Goal: Task Accomplishment & Management: Manage account settings

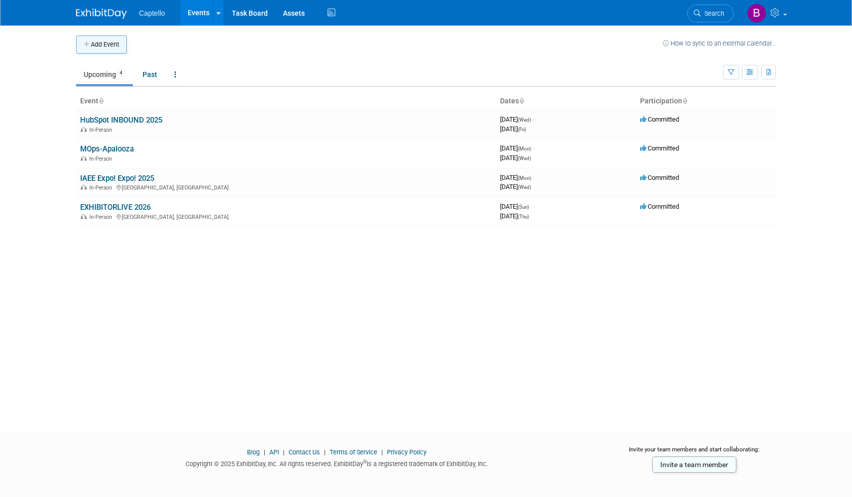
click at [110, 47] on button "Add Event" at bounding box center [101, 44] width 51 height 18
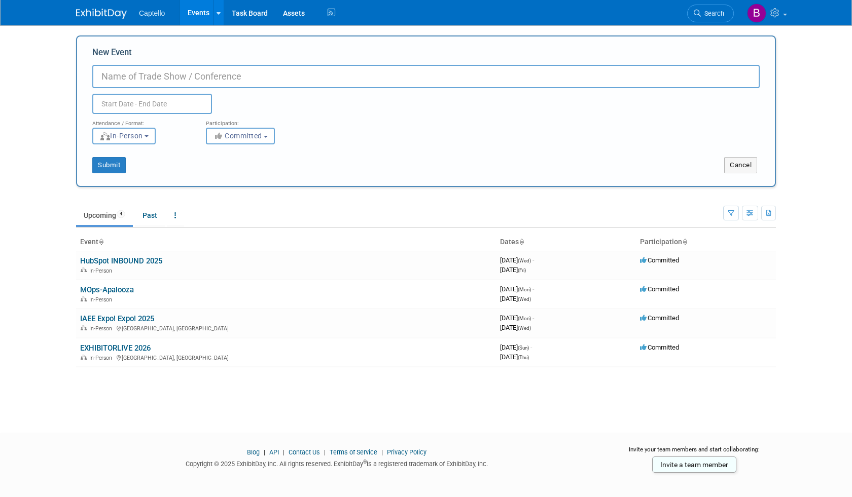
click at [165, 78] on input "New Event" at bounding box center [425, 76] width 667 height 23
type input "Club Ichi Academy Session with [PERSON_NAME]"
click at [132, 101] on input "text" at bounding box center [152, 104] width 120 height 20
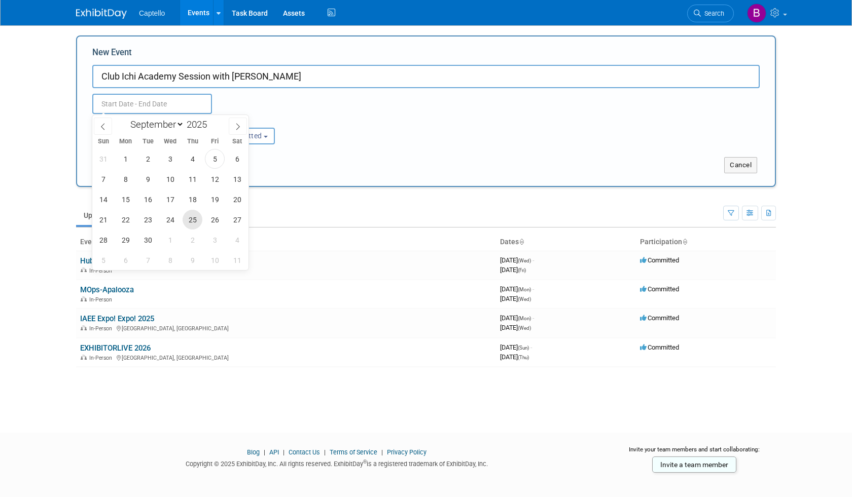
click at [194, 217] on span "25" at bounding box center [193, 220] width 20 height 20
type input "Sep 25, 2025 to Sep 25, 2025"
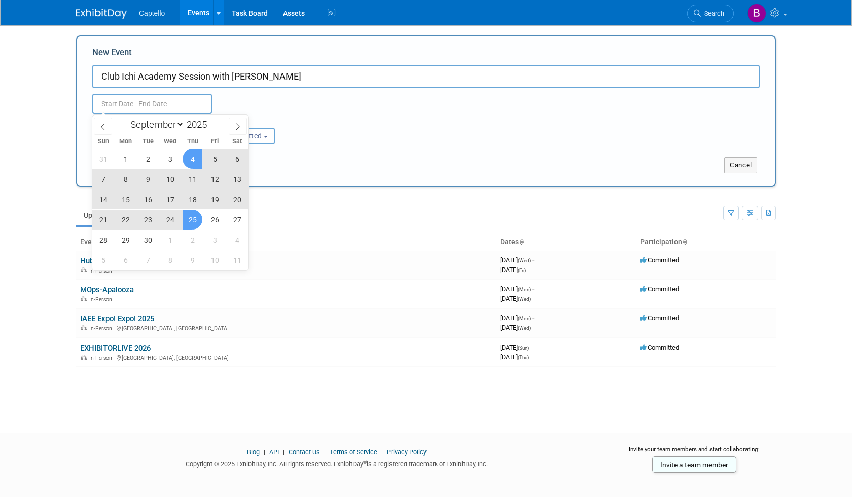
type input "Sep 25, 2025 to Sep 25, 2025"
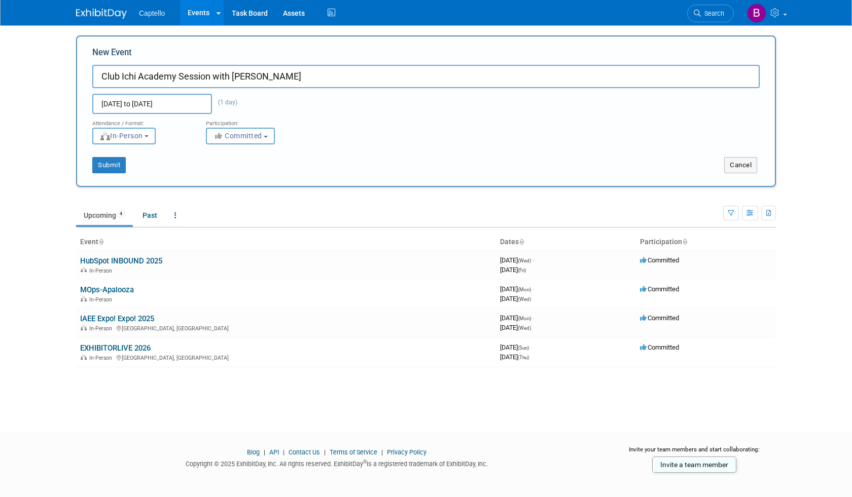
click at [274, 105] on div "Sep 25, 2025 to Sep 25, 2025 (1 day) Duplicate Event Warning" at bounding box center [426, 101] width 682 height 26
click at [149, 136] on b "button" at bounding box center [146, 136] width 4 height 2
click at [135, 175] on label "Virtual" at bounding box center [127, 175] width 59 height 14
click at [102, 175] on input "Virtual" at bounding box center [98, 175] width 7 height 7
select select "2"
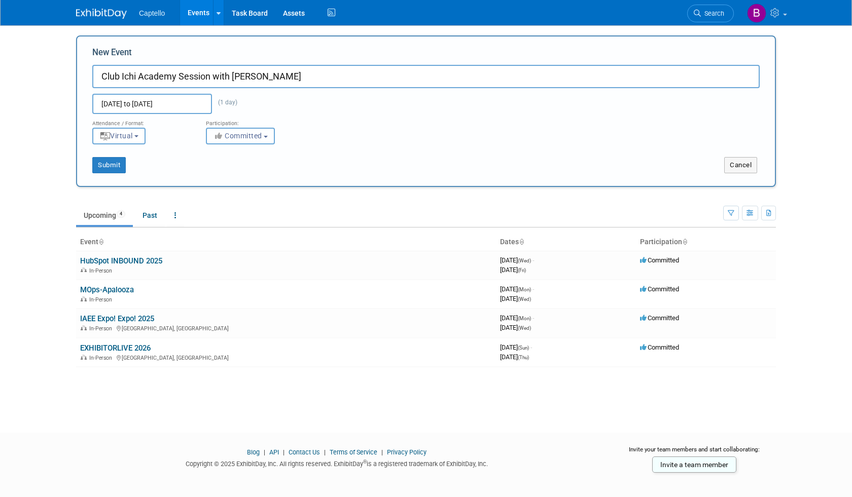
click at [275, 134] on button "Committed" at bounding box center [240, 136] width 69 height 17
click at [333, 124] on div "Attendance / Format: <img src="https://www.exhibitday.com/Images/Format-InPerso…" at bounding box center [426, 129] width 682 height 30
click at [106, 164] on button "Submit" at bounding box center [108, 165] width 33 height 16
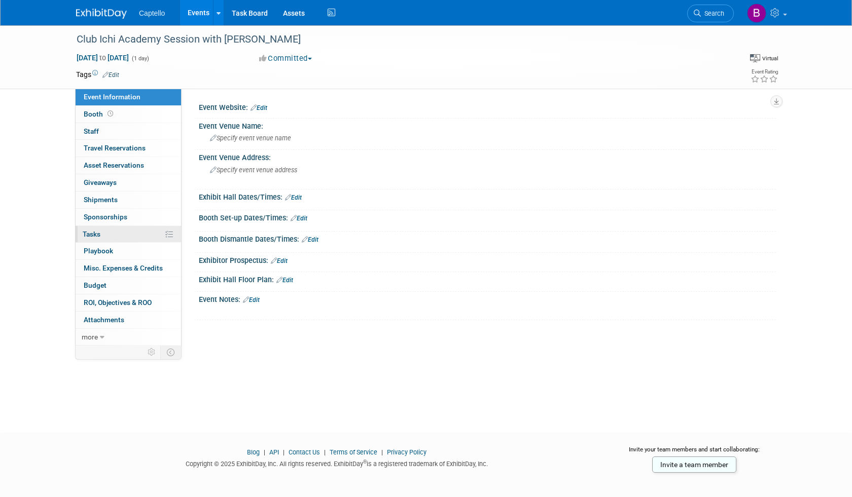
click at [100, 237] on span "Tasks 0%" at bounding box center [92, 234] width 18 height 8
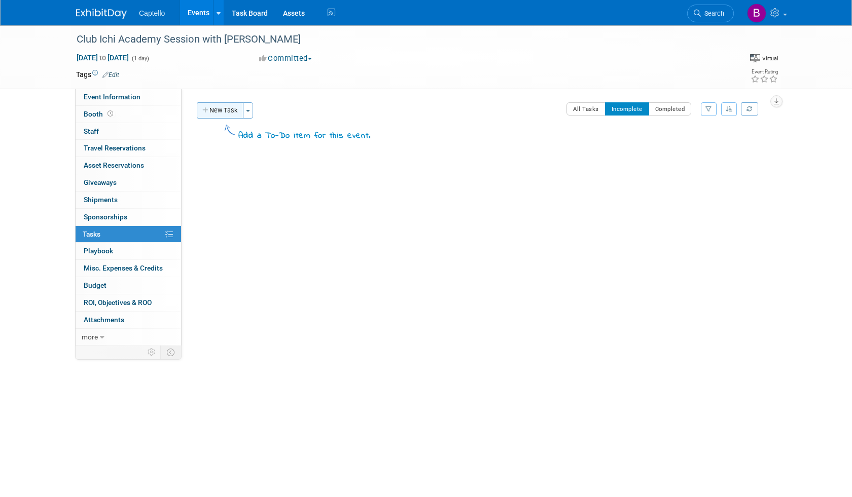
click at [220, 113] on button "New Task" at bounding box center [220, 110] width 47 height 16
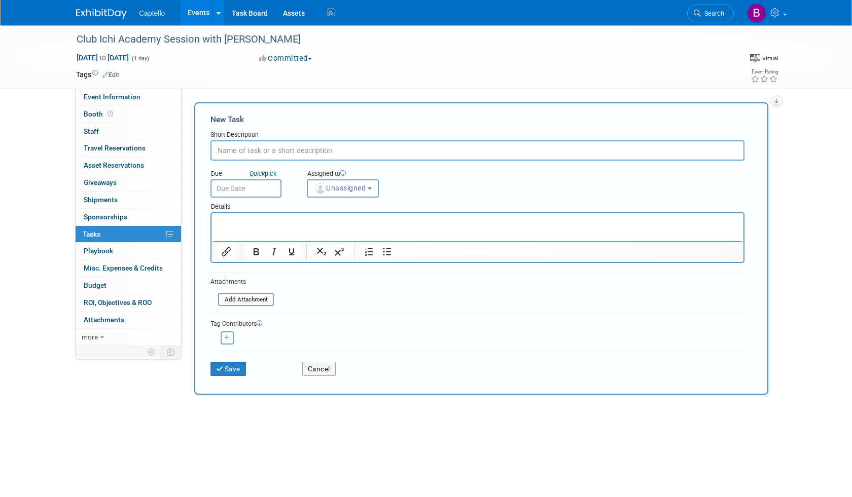
click at [254, 151] on input "text" at bounding box center [477, 150] width 534 height 20
type input "Coordinate with Aaron on Presentation Matierials"
click at [231, 368] on button "Save" at bounding box center [227, 369] width 35 height 14
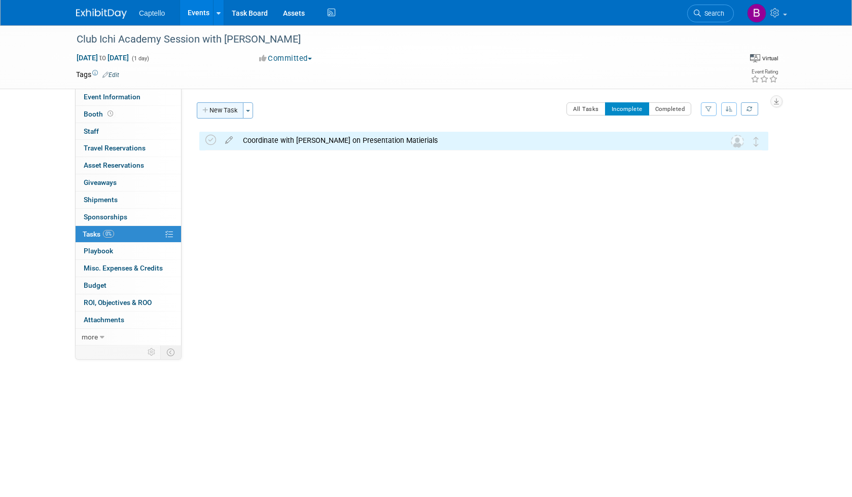
click at [214, 110] on button "New Task" at bounding box center [220, 110] width 47 height 16
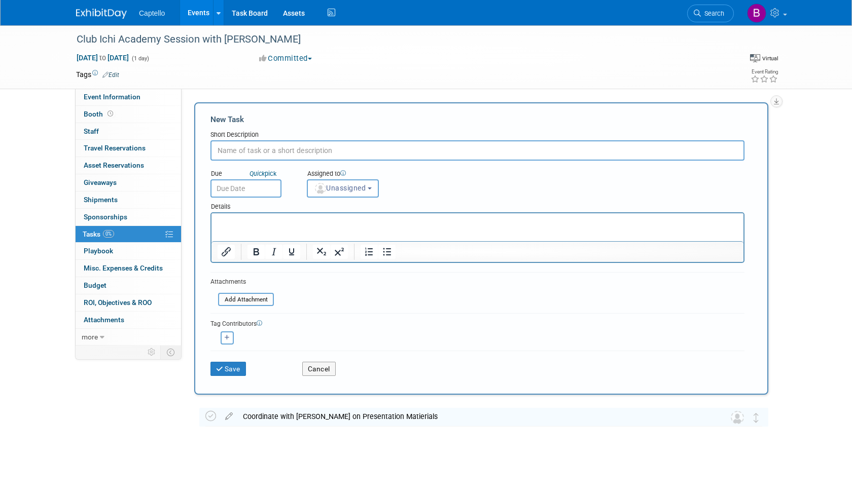
click at [256, 152] on input "text" at bounding box center [477, 150] width 534 height 20
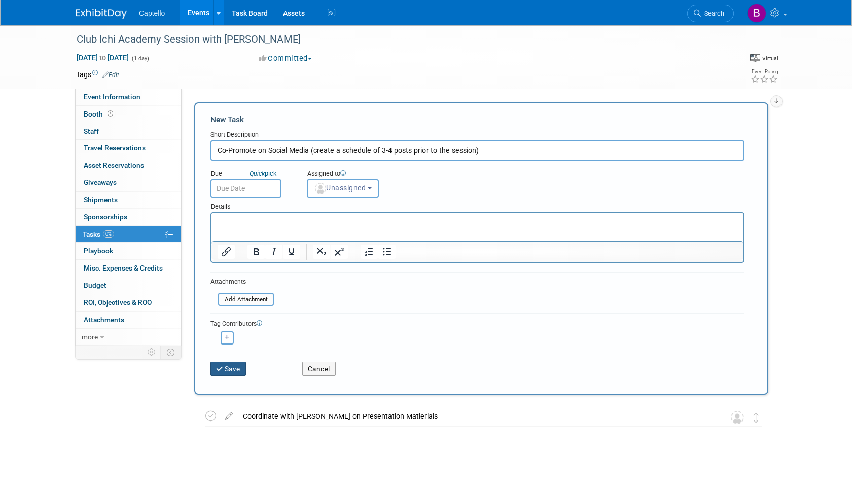
type input "Co-Promote on Social Media (create a schedule of 3-4 posts prior to the session)"
click at [227, 371] on button "Save" at bounding box center [227, 369] width 35 height 14
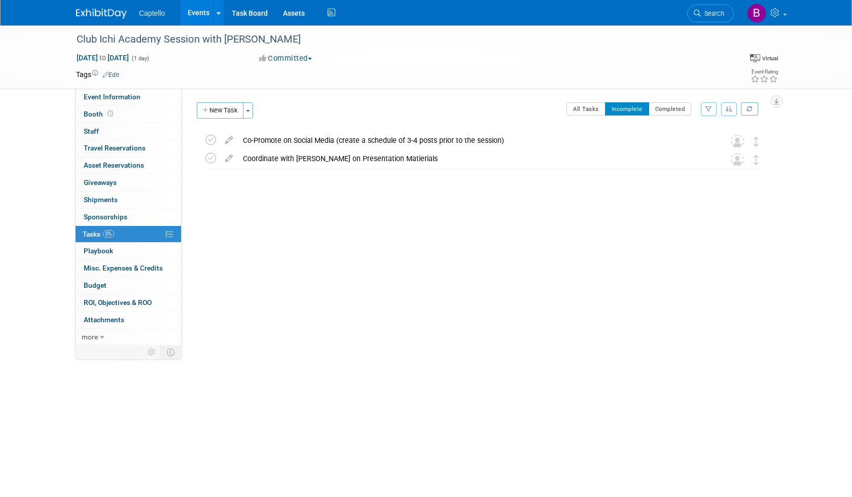
click at [195, 14] on link "Events" at bounding box center [198, 12] width 37 height 25
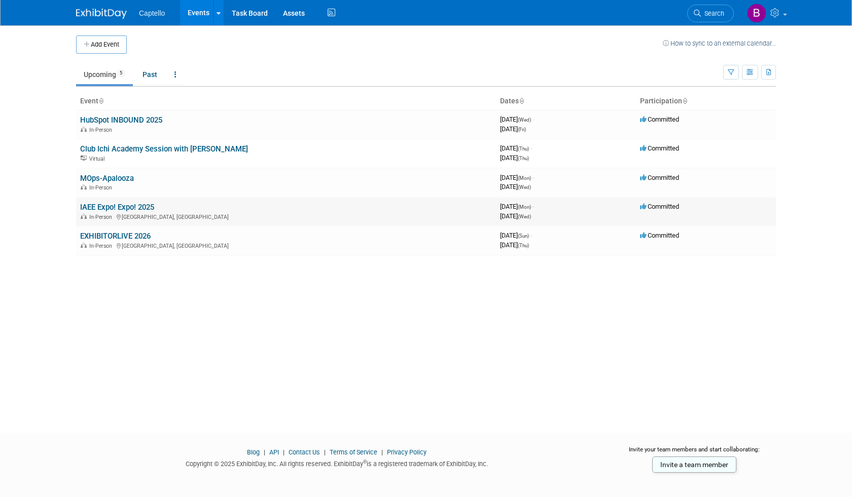
click at [142, 206] on link "IAEE Expo! Expo! 2025" at bounding box center [117, 207] width 74 height 9
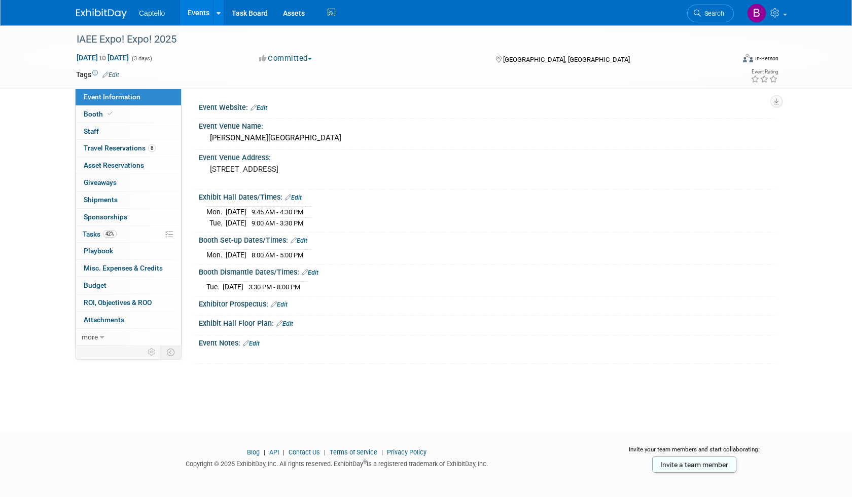
click at [204, 12] on link "Events" at bounding box center [198, 12] width 37 height 25
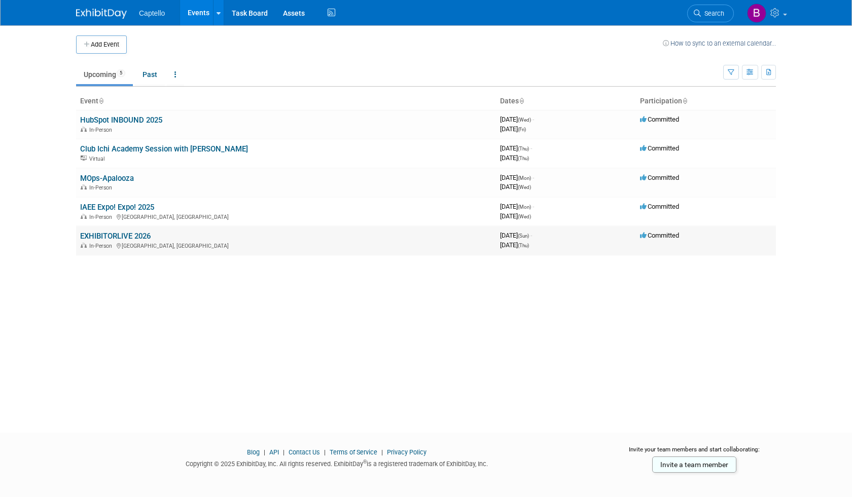
click at [136, 230] on td "EXHIBITORLIVE 2026 In-Person [GEOGRAPHIC_DATA], [GEOGRAPHIC_DATA]" at bounding box center [286, 240] width 420 height 29
click at [136, 233] on link "EXHIBITORLIVE 2026" at bounding box center [115, 236] width 70 height 9
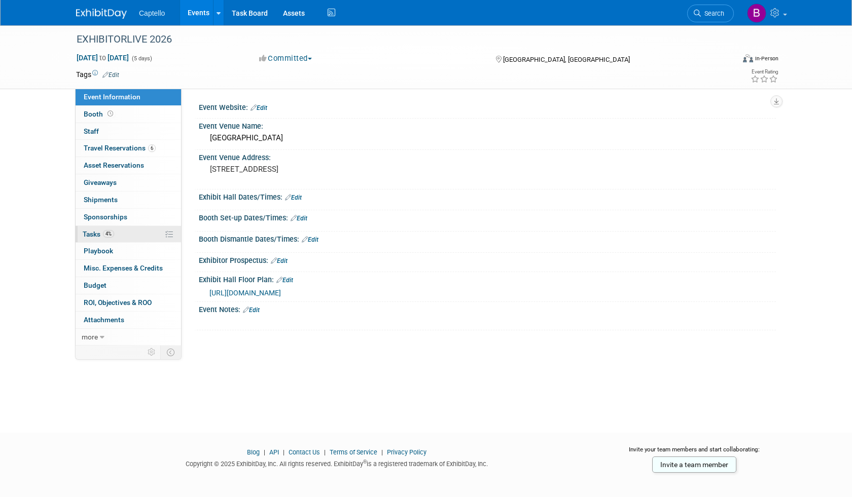
click at [89, 231] on span "Tasks 4%" at bounding box center [98, 234] width 31 height 8
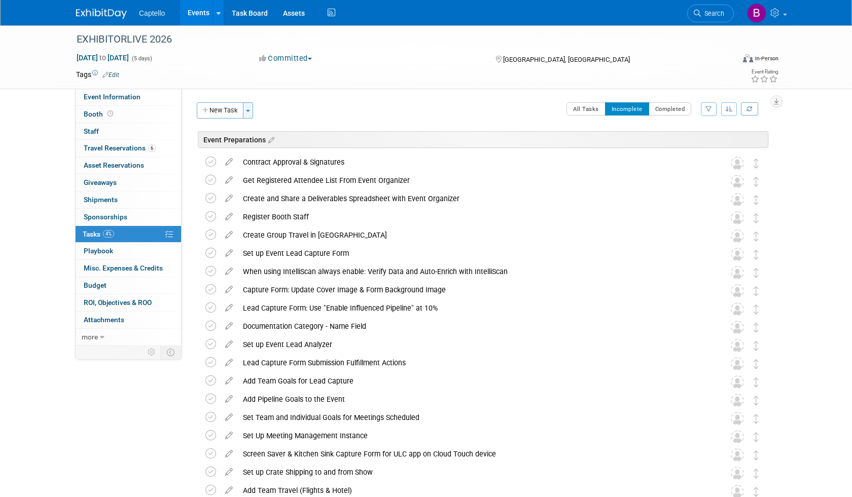
click at [247, 111] on button "Toggle Dropdown" at bounding box center [248, 110] width 10 height 16
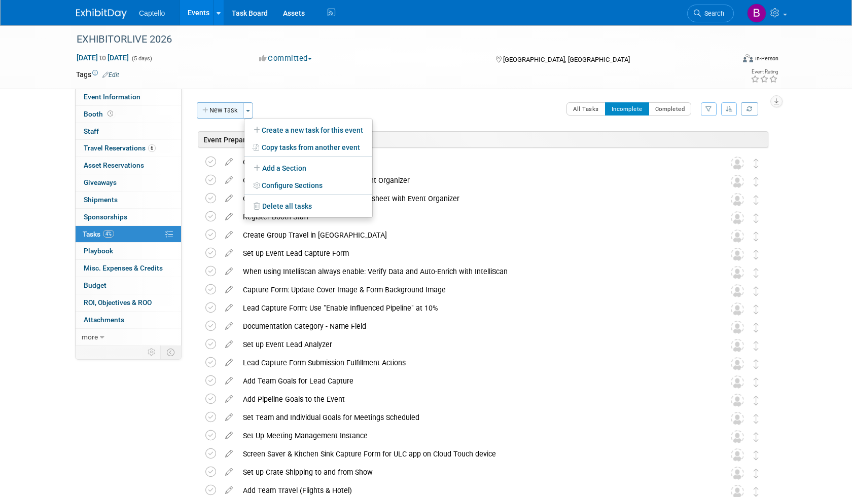
click at [230, 110] on button "New Task" at bounding box center [220, 110] width 47 height 16
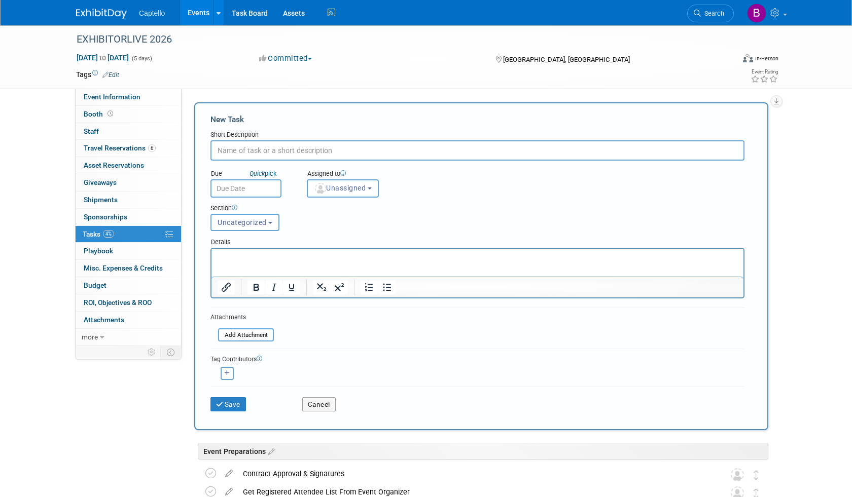
paste input "create a lead capture form for side car events. :+1: 1"
drag, startPoint x: 221, startPoint y: 151, endPoint x: 211, endPoint y: 152, distance: 9.7
click at [211, 152] on input "create a lead capture form for side car events. :+1: 1" at bounding box center [477, 150] width 534 height 20
drag, startPoint x: 362, startPoint y: 150, endPoint x: 434, endPoint y: 153, distance: 72.1
click at [433, 153] on input "Create a lead capture form for side car events. :+1: 1" at bounding box center [477, 150] width 534 height 20
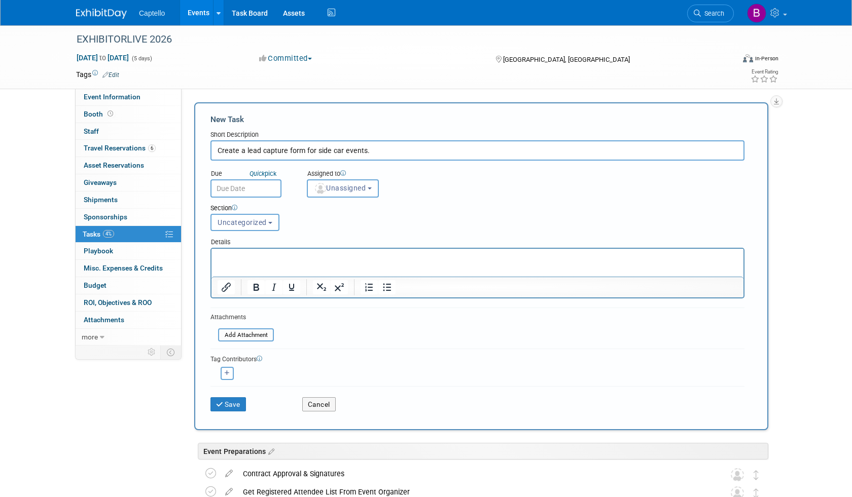
click at [283, 150] on input "Create a lead capture form for side car events." at bounding box center [477, 150] width 534 height 20
click at [370, 151] on input "Create a lead capture form for side car events." at bounding box center [477, 150] width 534 height 20
type input "Create a lead capture form for side car events. Make sure ALL attendees are sca…"
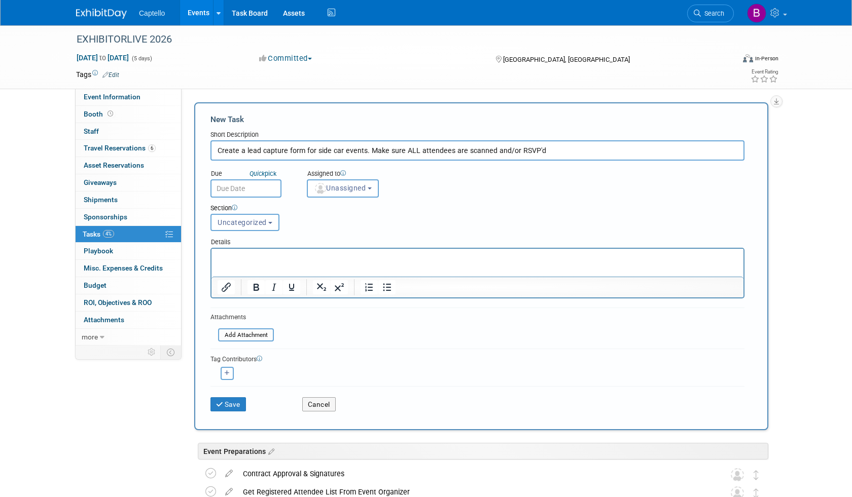
click at [247, 190] on input "text" at bounding box center [245, 188] width 71 height 18
click at [483, 190] on div "Due Quick pick Assigned to <img src="[URL][DOMAIN_NAME]" style="width: 22px; he…" at bounding box center [477, 179] width 549 height 37
click at [271, 222] on button "Uncategorized" at bounding box center [244, 222] width 69 height 17
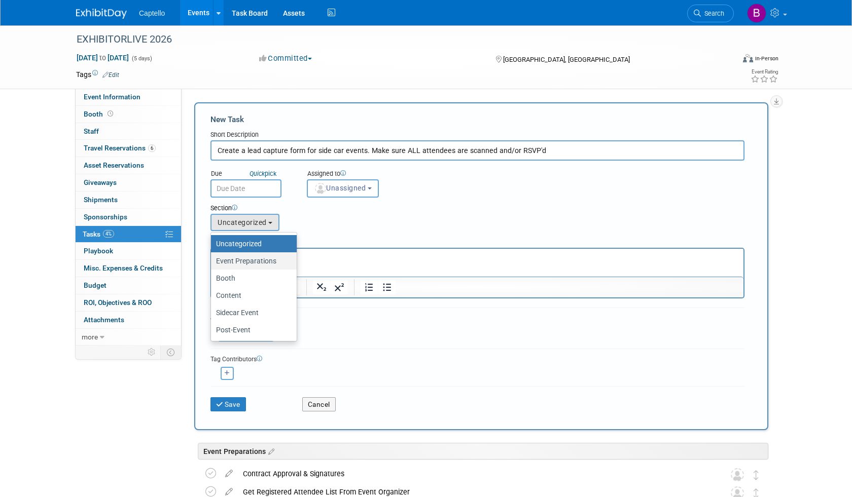
click at [264, 259] on label "Event Preparations" at bounding box center [251, 260] width 70 height 13
click at [212, 259] on input "Event Preparations" at bounding box center [209, 261] width 7 height 7
select select "11274208"
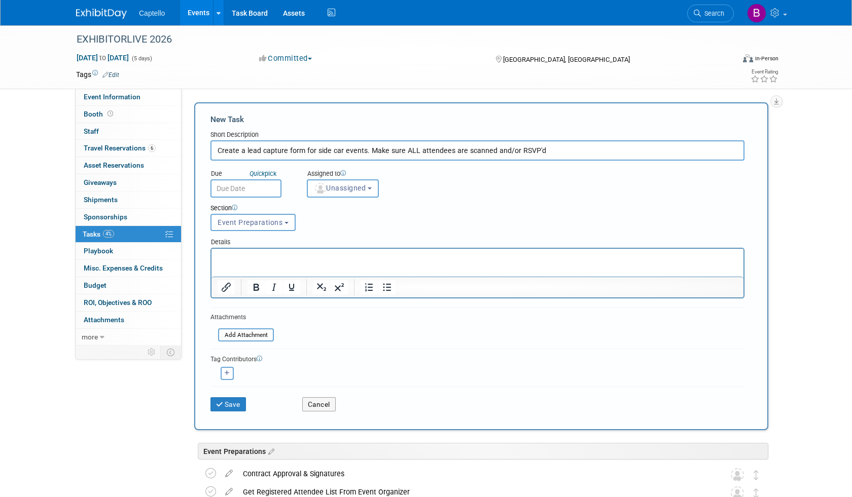
click at [538, 152] on input "Create a lead capture form for side car events. Make sure ALL attendees are sca…" at bounding box center [477, 150] width 534 height 20
type input "Create a lead capture form for side car events. Make sure ALL attendees are sca…"
click at [231, 402] on button "Save" at bounding box center [227, 404] width 35 height 14
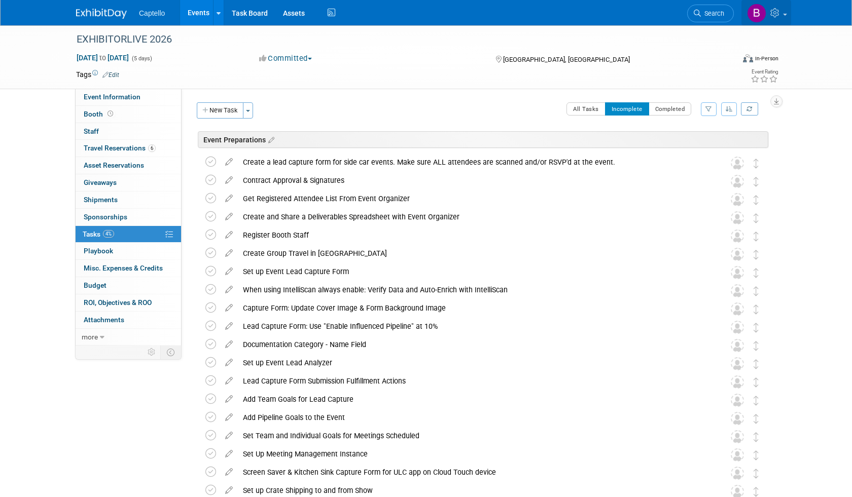
click at [753, 14] on img at bounding box center [756, 13] width 19 height 19
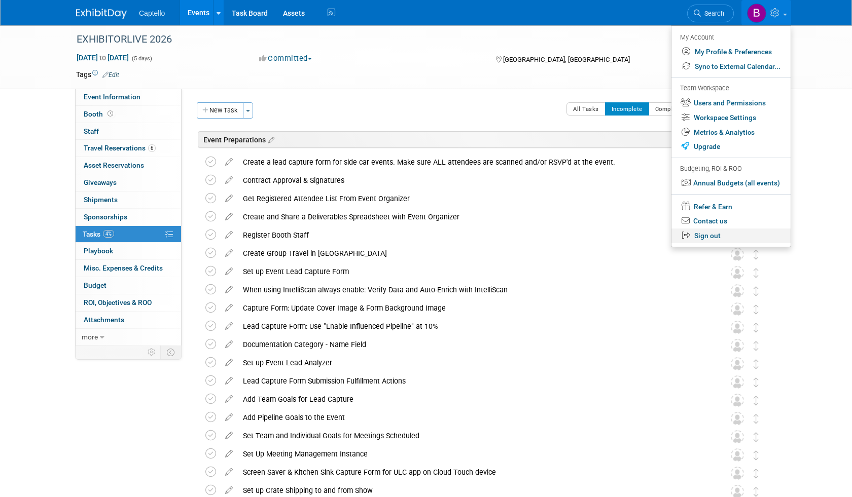
click at [700, 235] on link "Sign out" at bounding box center [730, 236] width 119 height 15
